Goal: Task Accomplishment & Management: Manage account settings

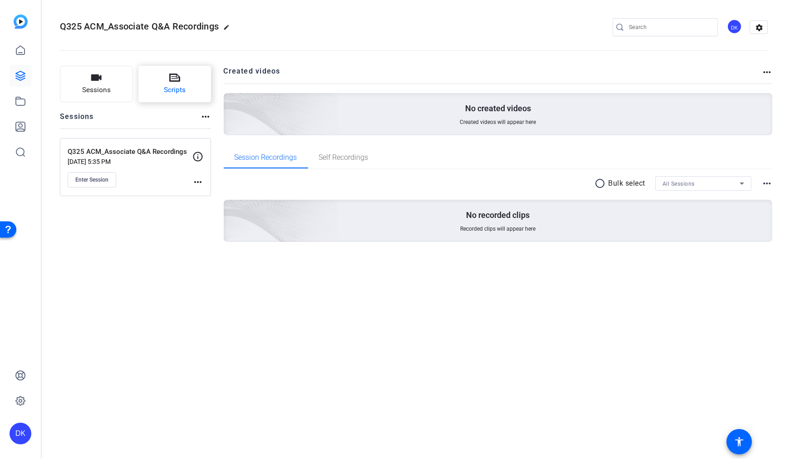
click at [171, 85] on span "Scripts" at bounding box center [175, 90] width 22 height 10
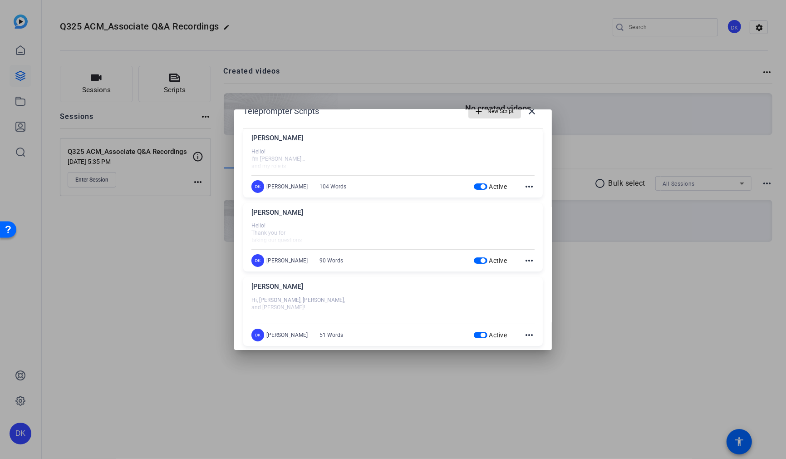
scroll to position [28, 0]
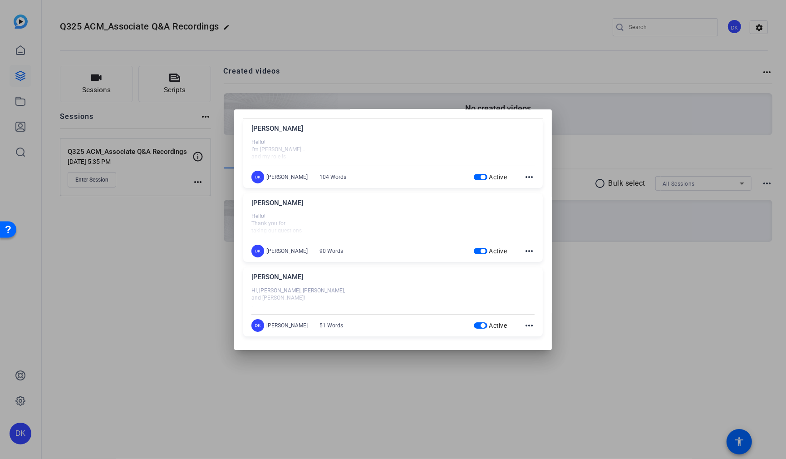
click at [530, 326] on mat-icon "more_horiz" at bounding box center [529, 325] width 11 height 11
click at [536, 337] on span "Edit" at bounding box center [549, 337] width 36 height 11
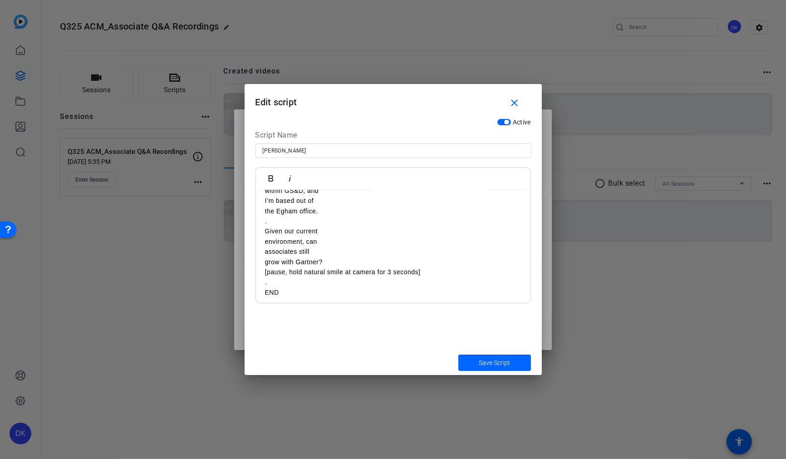
scroll to position [77, 0]
click at [334, 257] on p "grow with Gartner?" at bounding box center [393, 259] width 256 height 10
click at [324, 258] on p "grow with Gartner? (Alt language: are there still opportunities to grow with Ga…" at bounding box center [393, 259] width 256 height 10
click at [469, 269] on p "(Alt language: are there still opportunities to grow with Gartner?" at bounding box center [393, 269] width 256 height 10
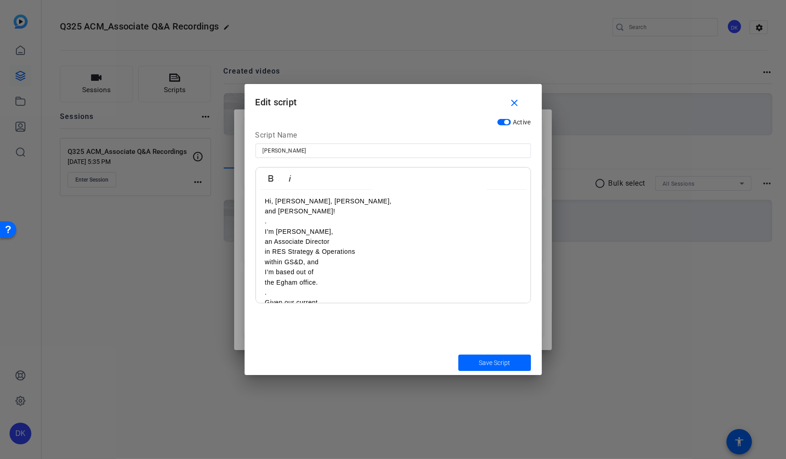
scroll to position [2, 0]
click at [507, 364] on span "Save Script" at bounding box center [494, 363] width 31 height 10
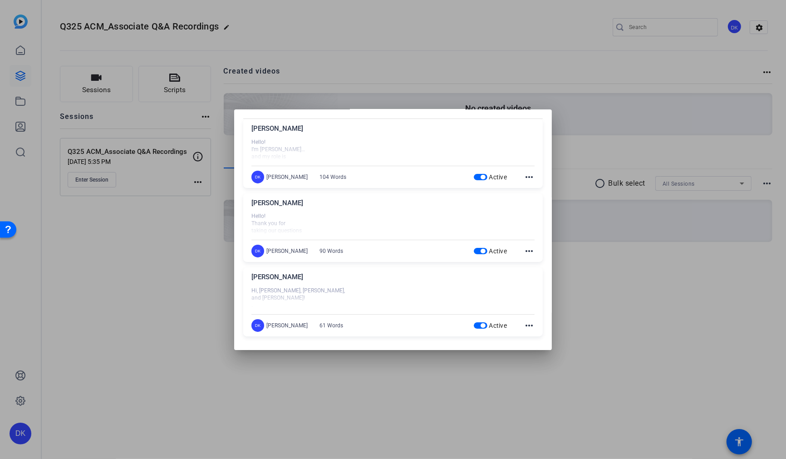
click at [530, 250] on mat-icon "more_horiz" at bounding box center [529, 250] width 11 height 11
click at [537, 261] on span "Edit" at bounding box center [549, 263] width 36 height 11
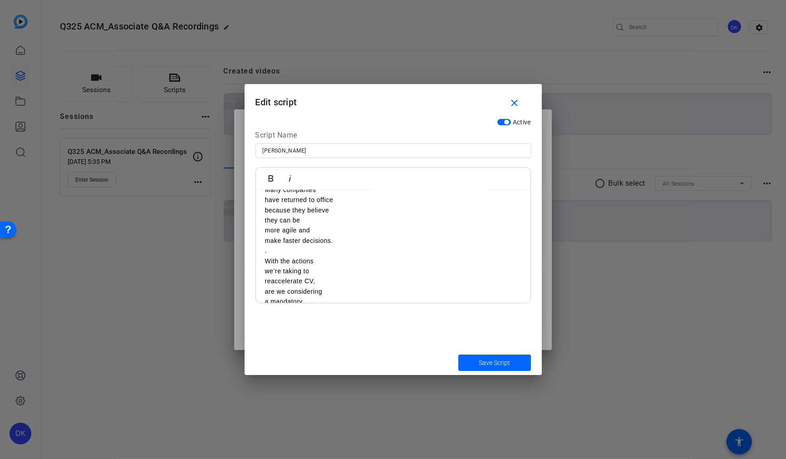
scroll to position [0, 0]
drag, startPoint x: 324, startPoint y: 257, endPoint x: 228, endPoint y: 165, distance: 133.2
click at [228, 165] on div "Teleprompter Scripts add New Script close [PERSON_NAME] Hello! I’m [PERSON_NAME…" at bounding box center [393, 229] width 786 height 459
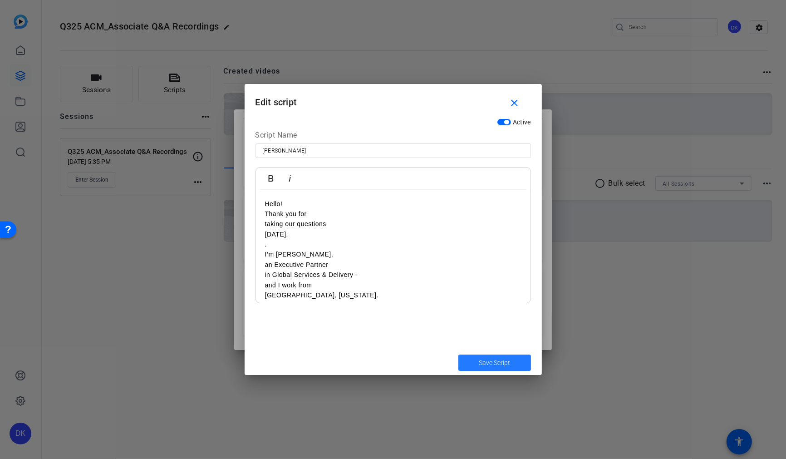
click at [506, 362] on span "Save Script" at bounding box center [494, 363] width 31 height 10
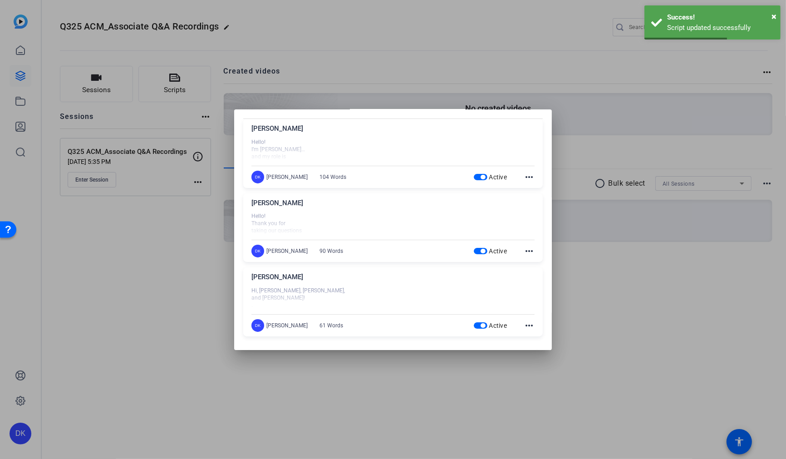
click at [139, 292] on div at bounding box center [393, 229] width 786 height 459
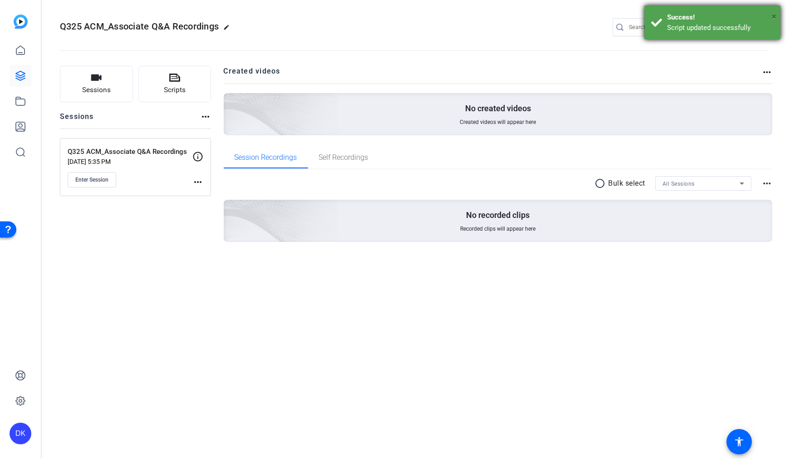
click at [772, 17] on span "×" at bounding box center [773, 16] width 5 height 11
